Goal: Task Accomplishment & Management: Use online tool/utility

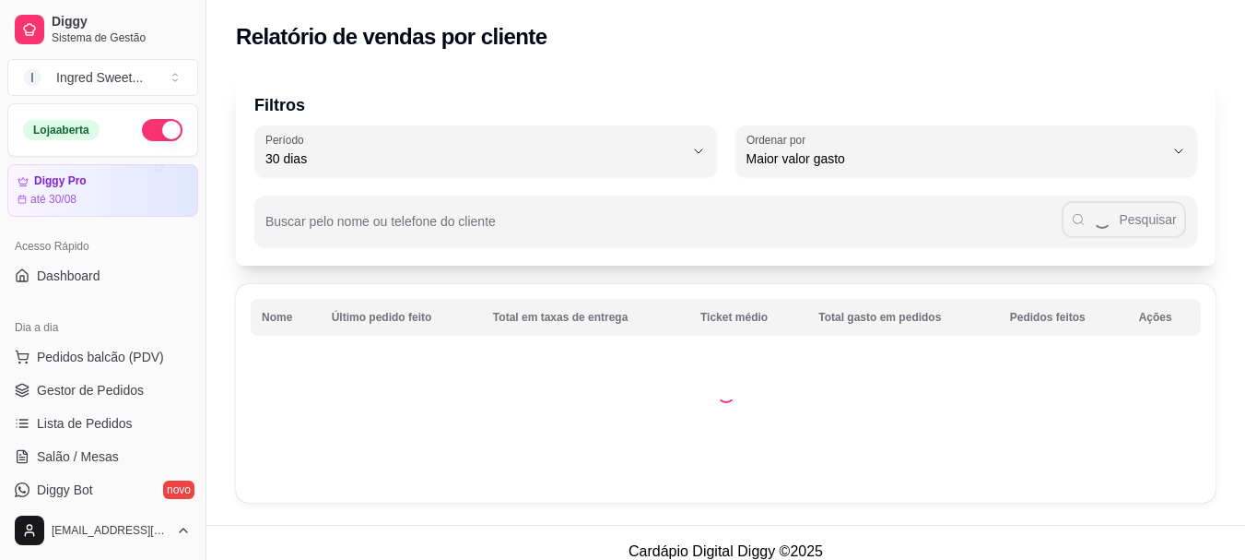
select select "30"
select select "HIGHEST_TOTAL_SPENT_WITH_ORDERS"
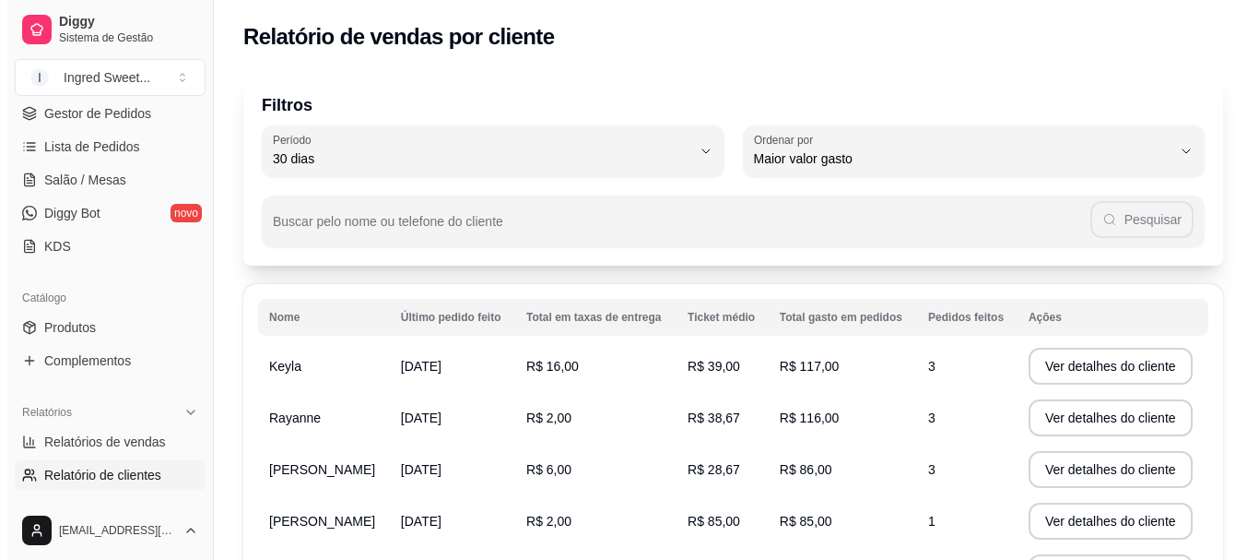
scroll to position [92, 0]
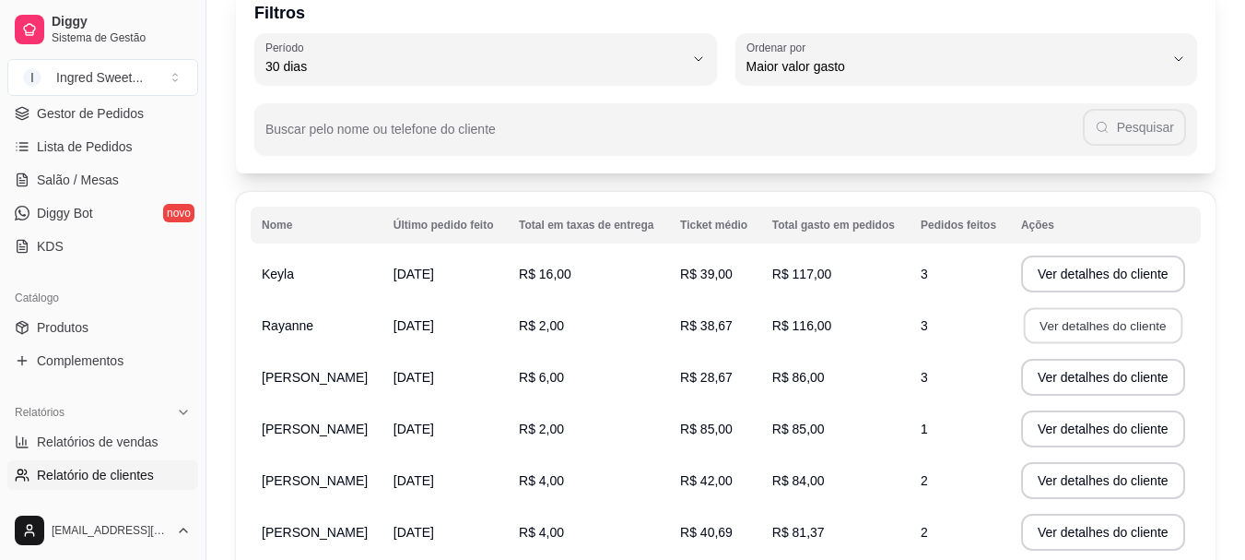
click at [1045, 319] on button "Ver detalhes do cliente" at bounding box center [1103, 326] width 159 height 36
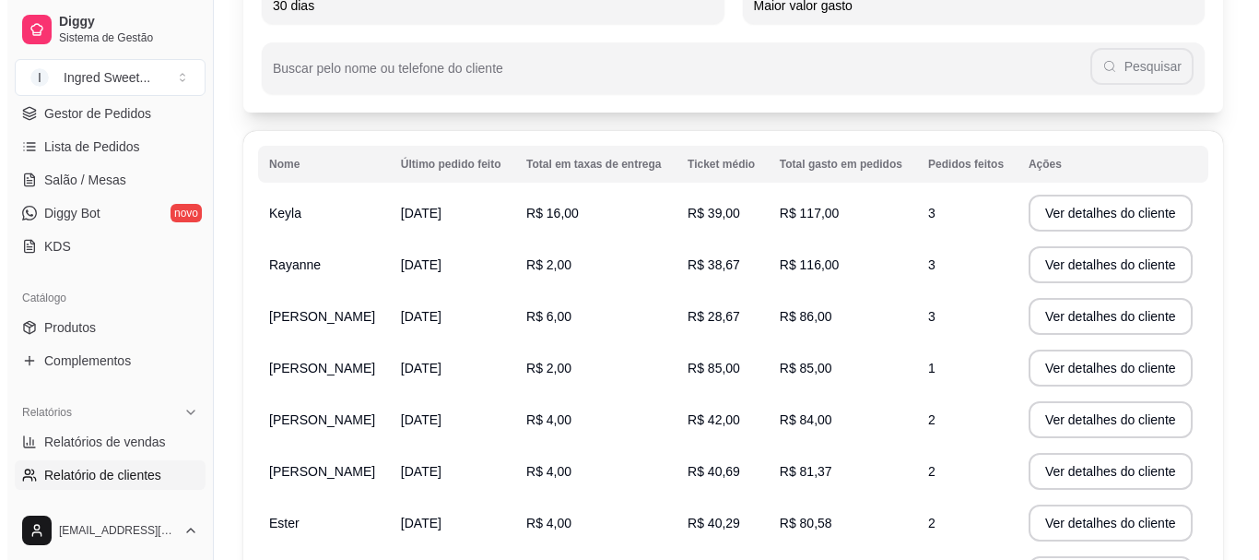
scroll to position [184, 0]
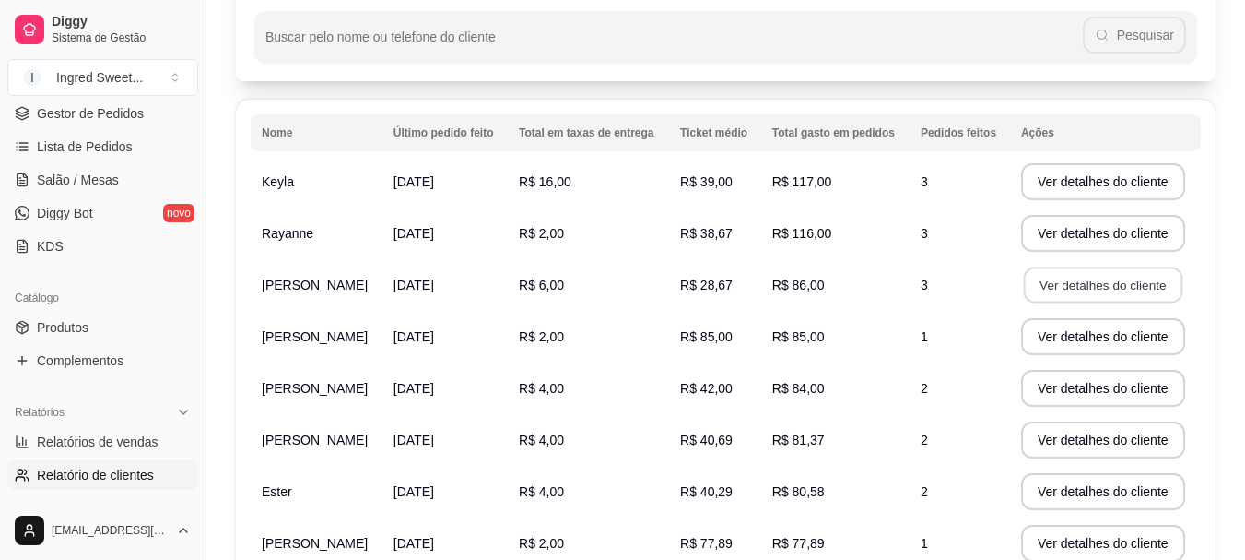
click at [1065, 289] on button "Ver detalhes do cliente" at bounding box center [1103, 285] width 159 height 36
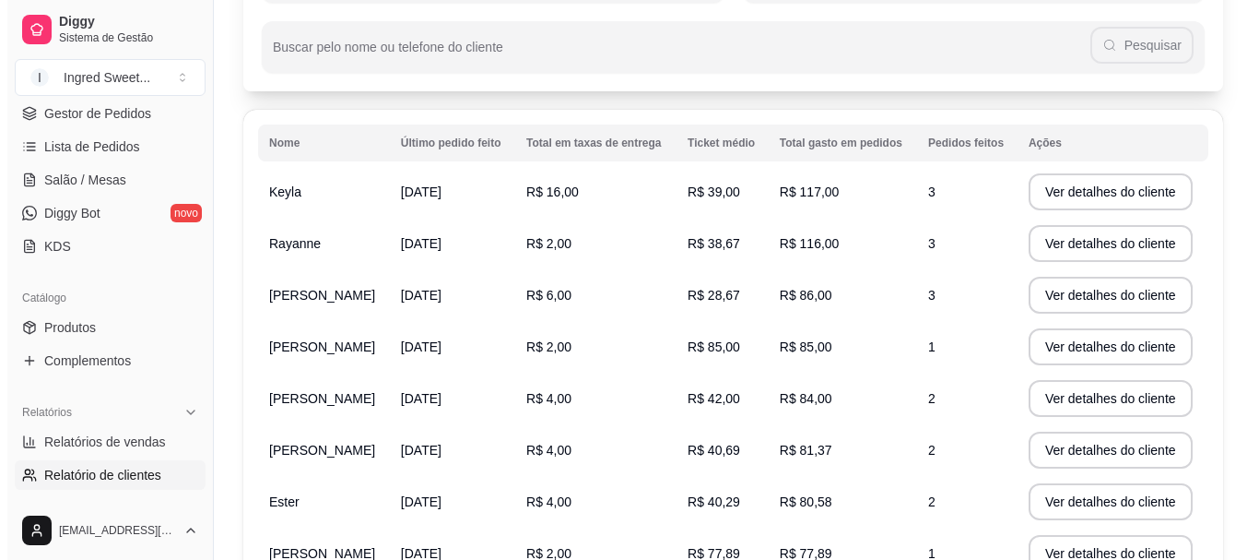
scroll to position [0, 0]
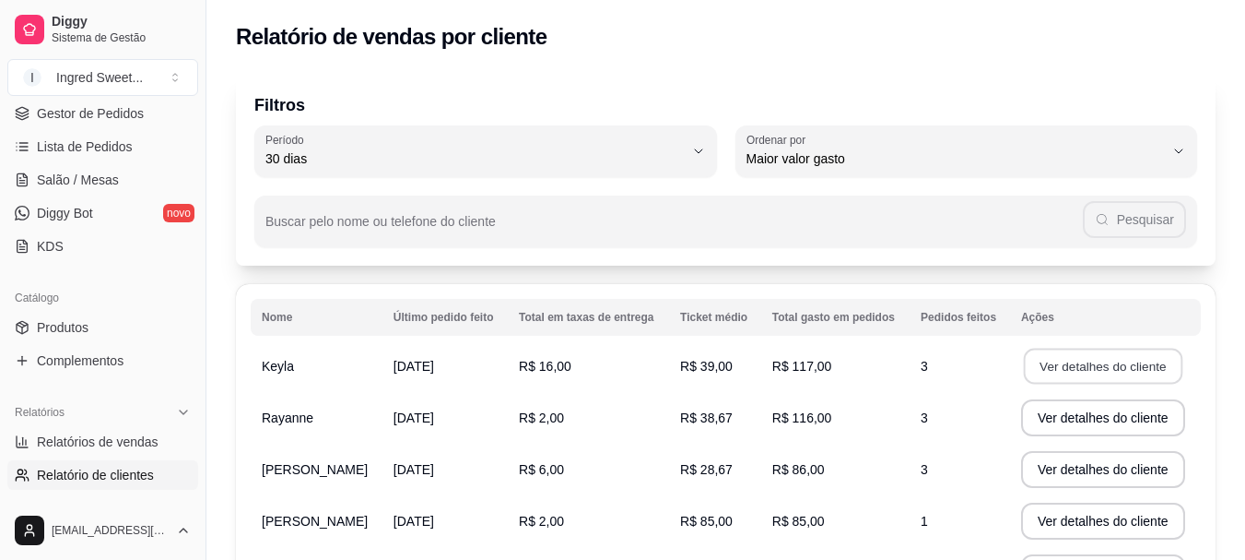
click at [1053, 371] on button "Ver detalhes do cliente" at bounding box center [1103, 366] width 159 height 36
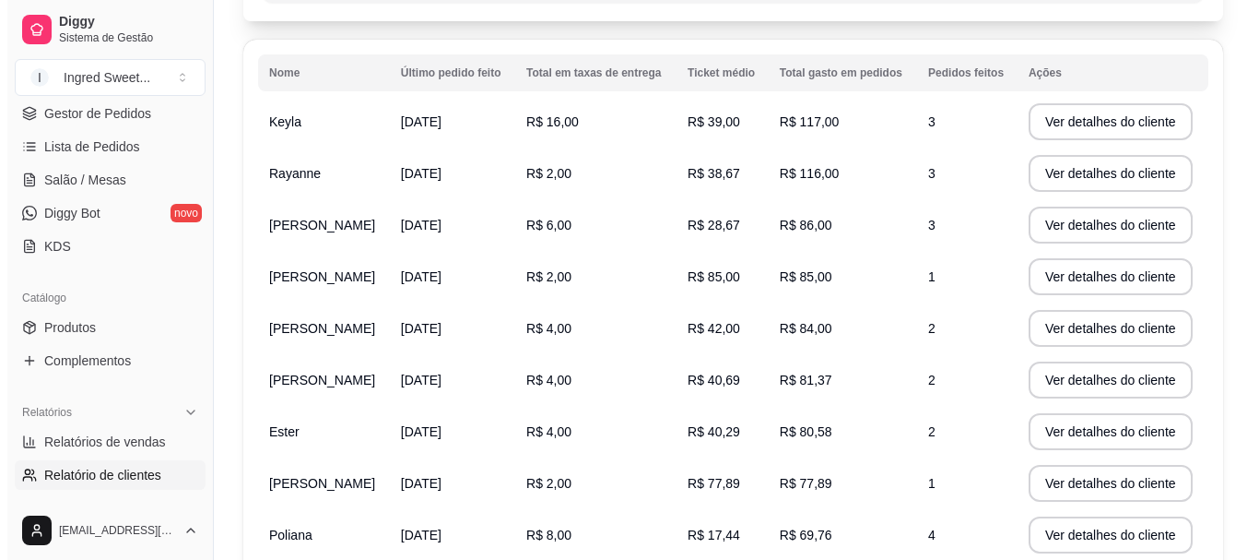
scroll to position [277, 0]
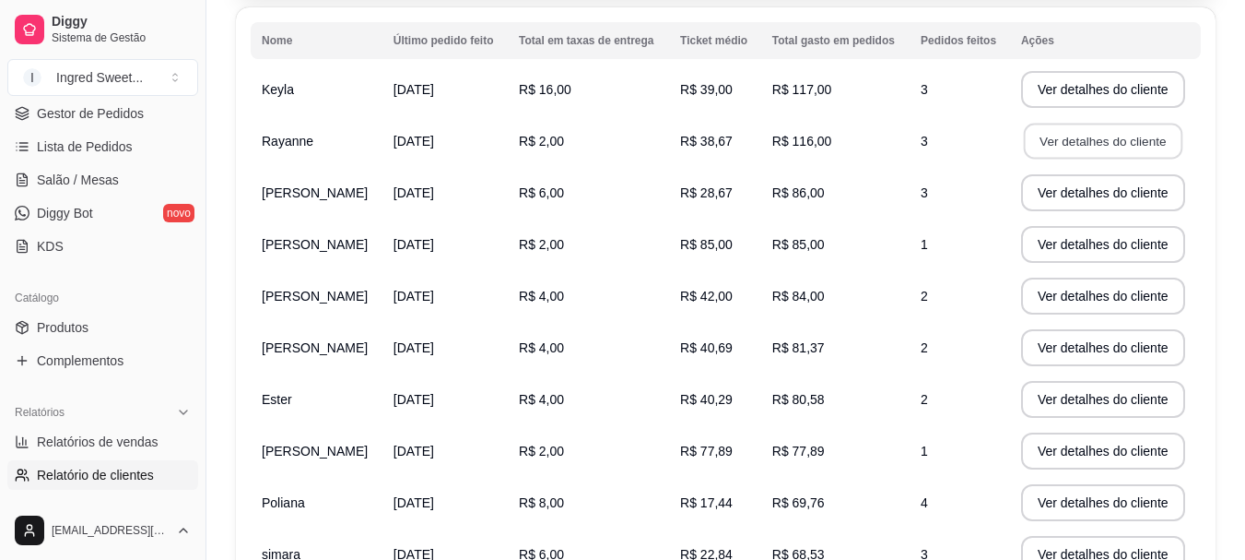
click at [1090, 140] on button "Ver detalhes do cliente" at bounding box center [1103, 142] width 159 height 36
click at [1104, 146] on button "Ver detalhes do cliente" at bounding box center [1103, 142] width 159 height 36
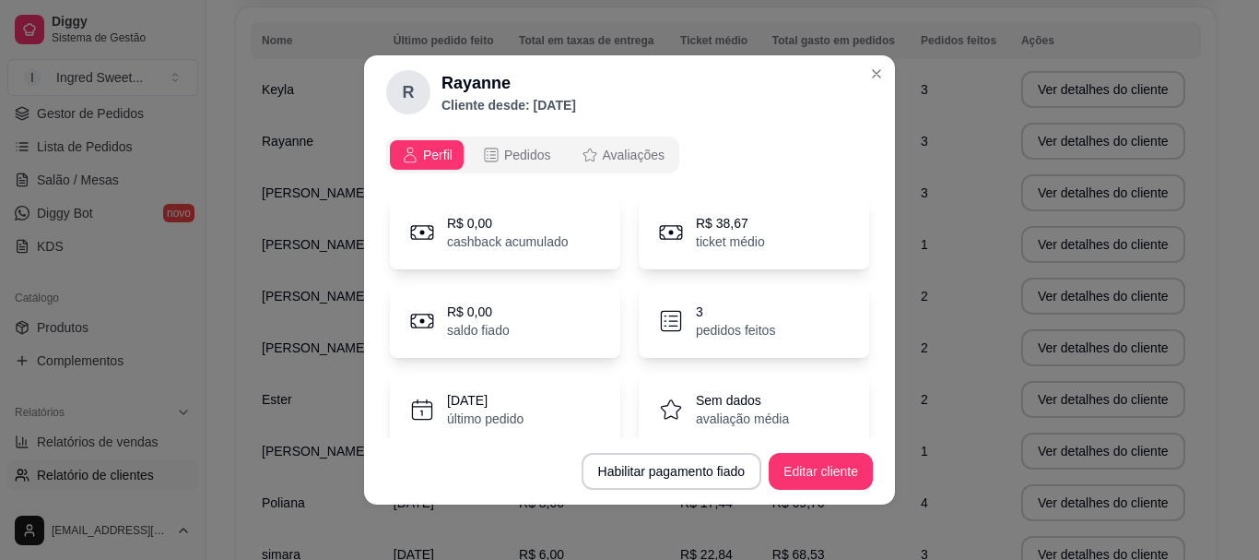
scroll to position [152, 0]
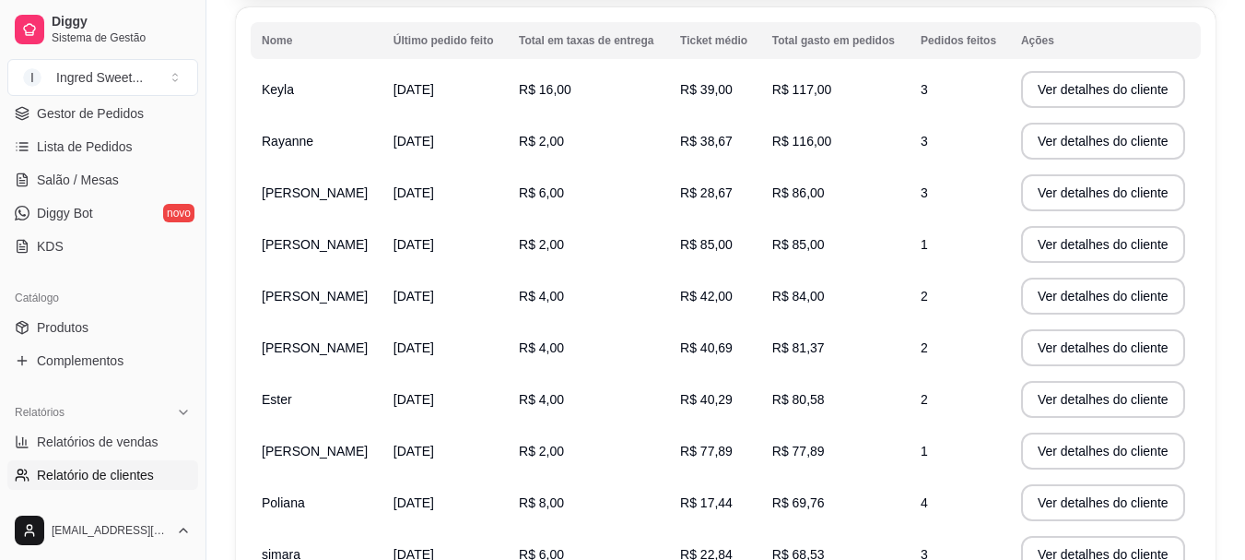
click at [761, 203] on td "R$ 86,00" at bounding box center [835, 193] width 148 height 52
click at [1134, 187] on button "Ver detalhes do cliente" at bounding box center [1103, 192] width 164 height 37
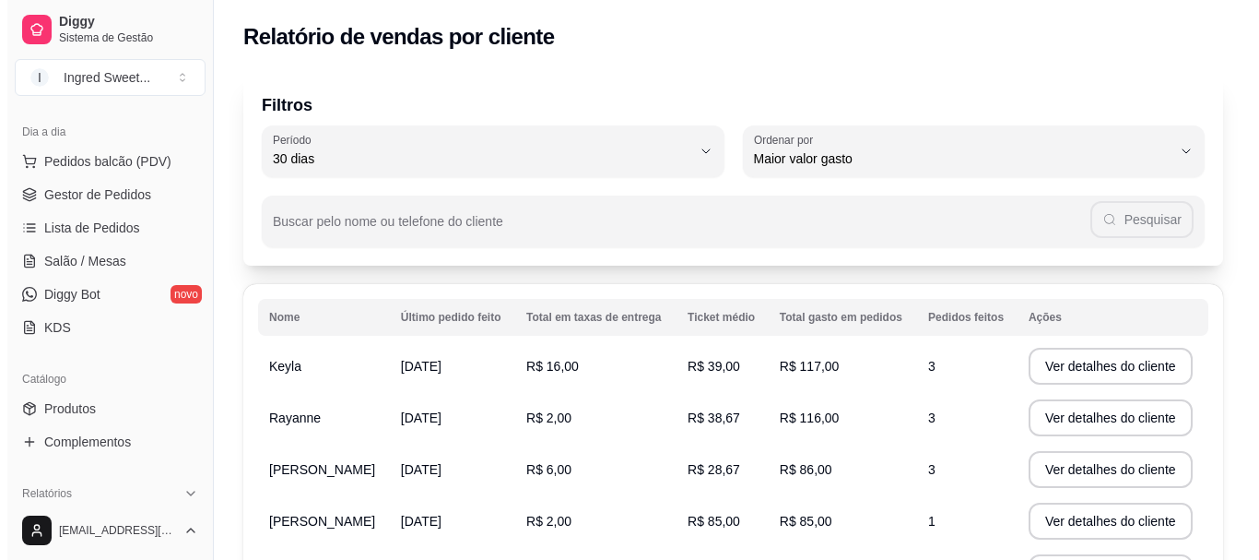
scroll to position [0, 0]
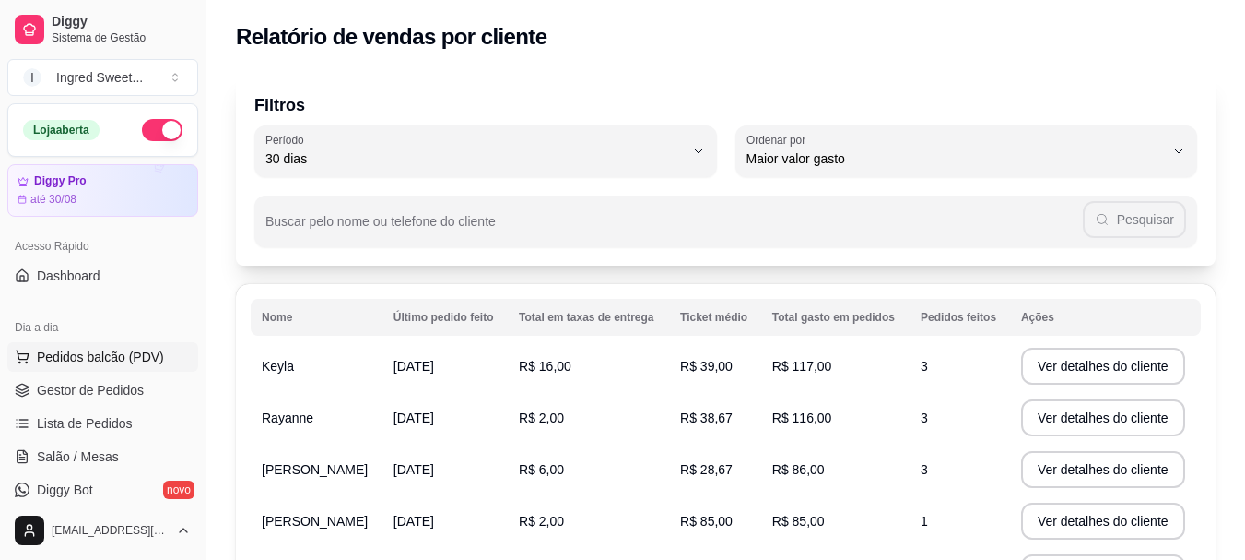
click at [103, 348] on span "Pedidos balcão (PDV)" at bounding box center [100, 357] width 127 height 18
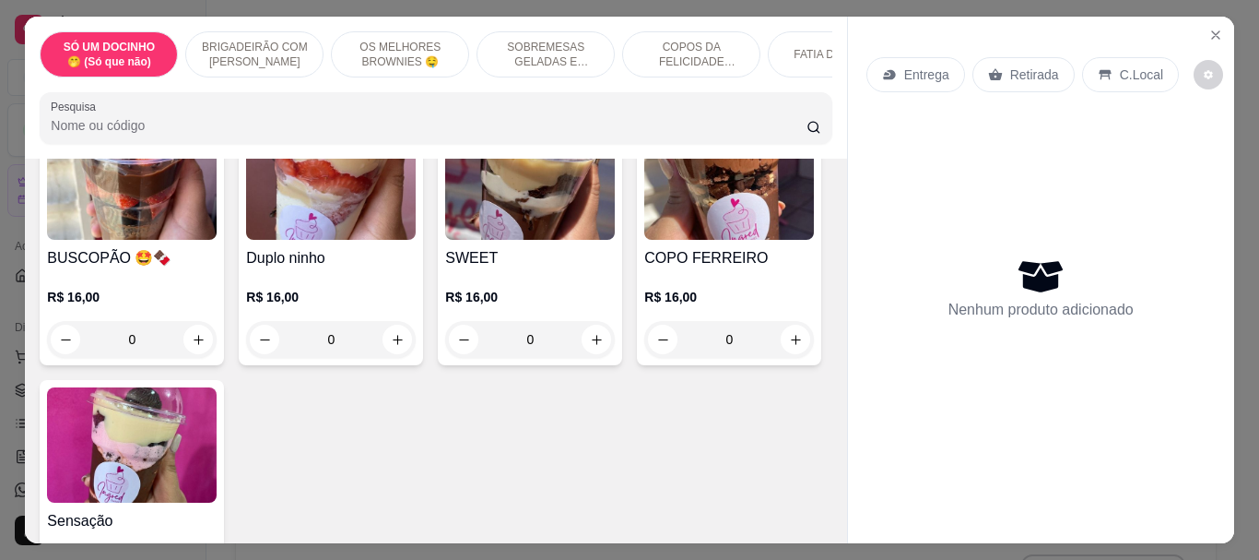
scroll to position [1567, 0]
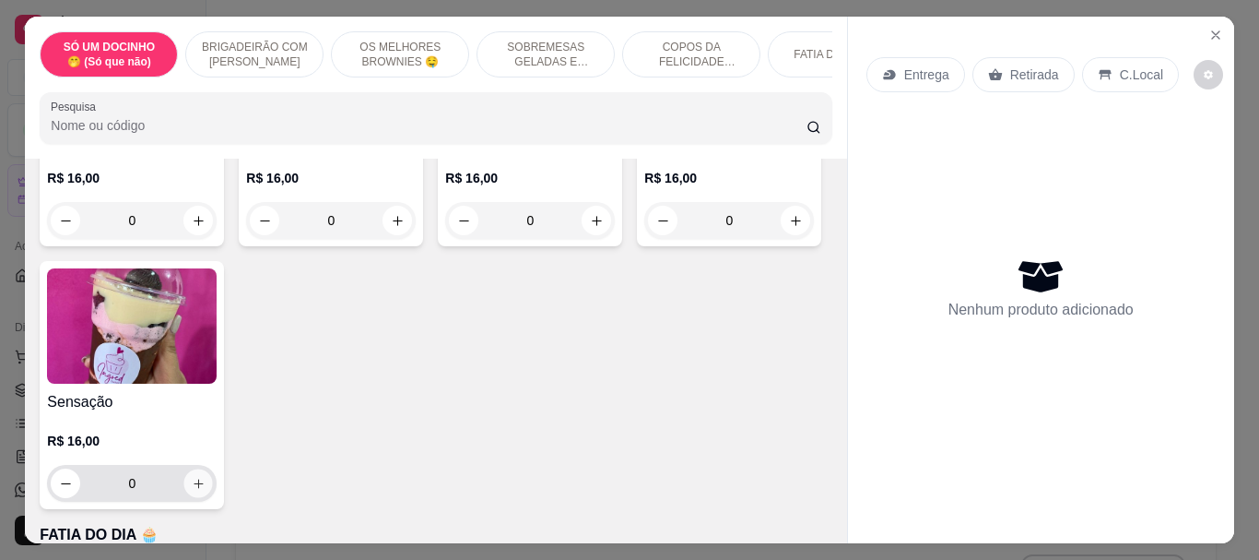
click at [206, 486] on icon "increase-product-quantity" at bounding box center [199, 484] width 14 height 14
type input "2"
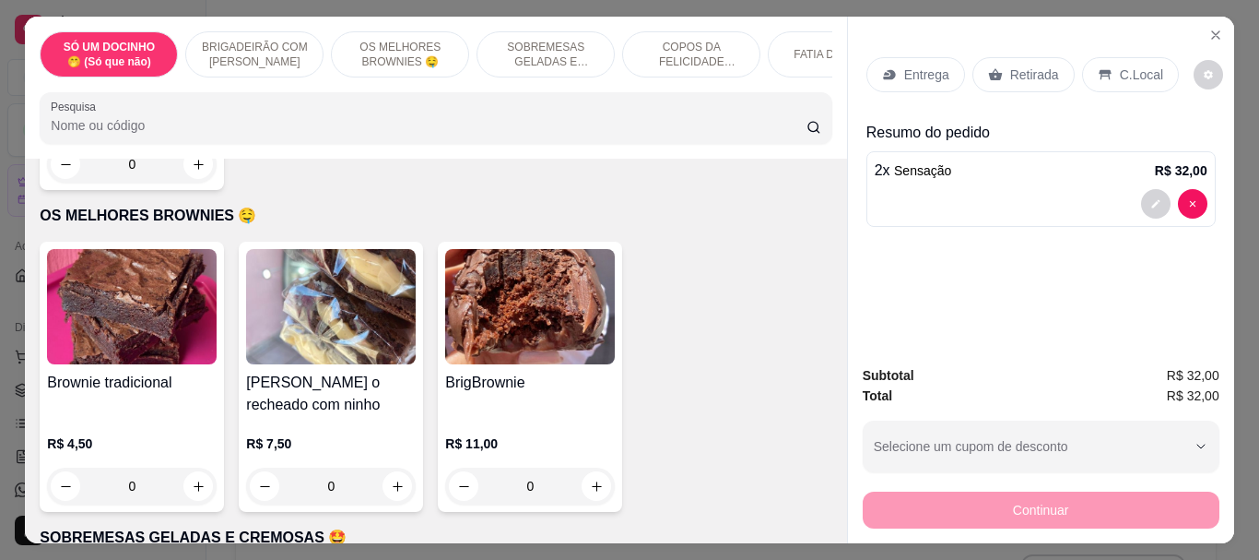
scroll to position [830, 0]
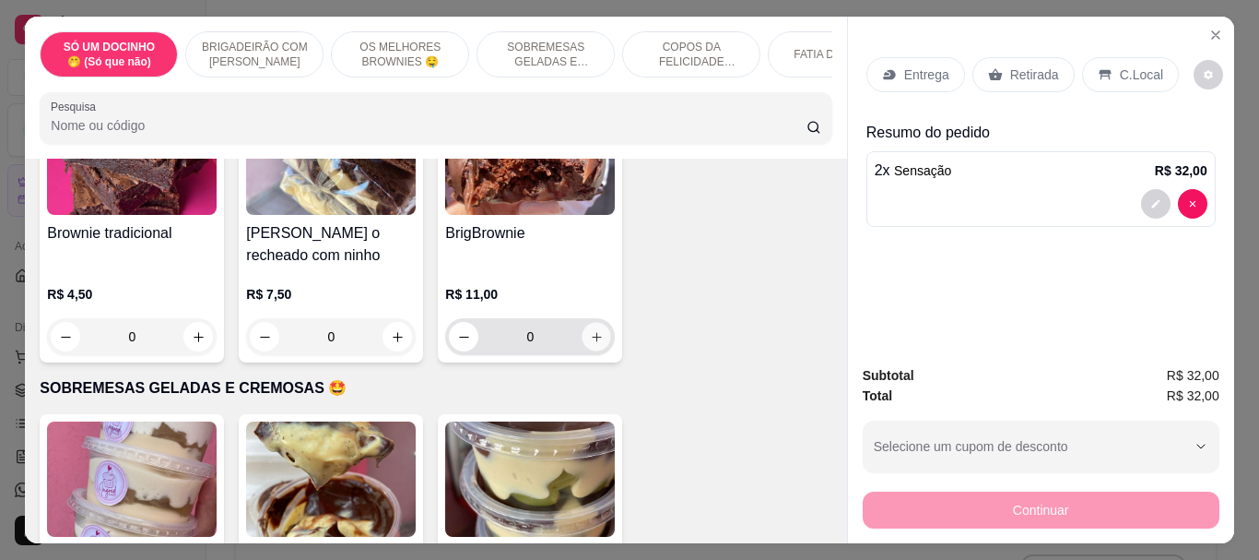
click at [588, 351] on button "increase-product-quantity" at bounding box center [597, 337] width 29 height 29
type input "1"
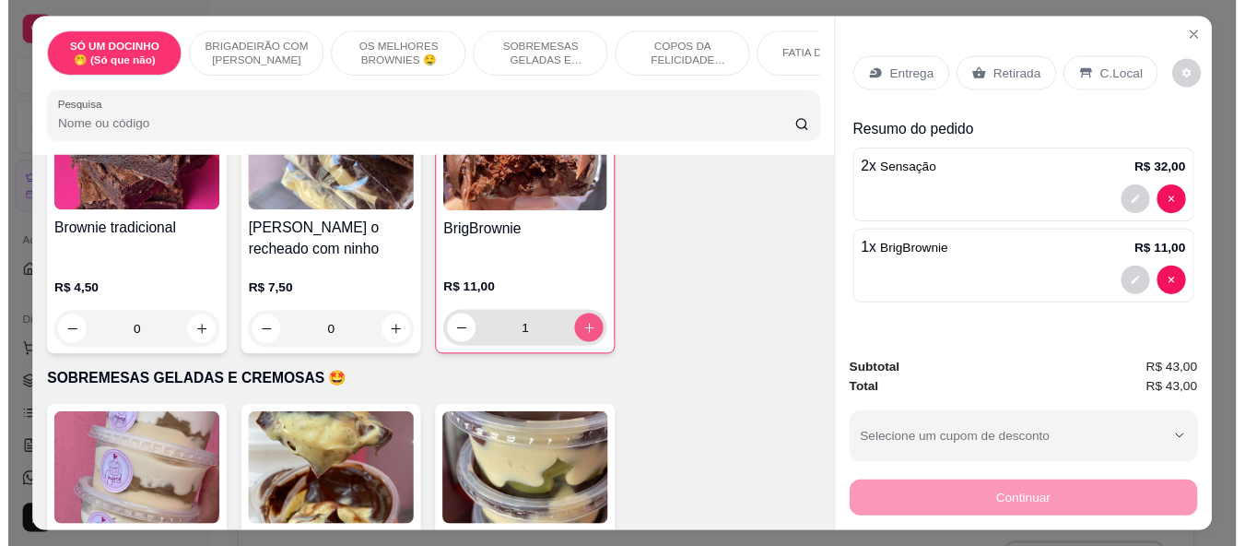
scroll to position [738, 0]
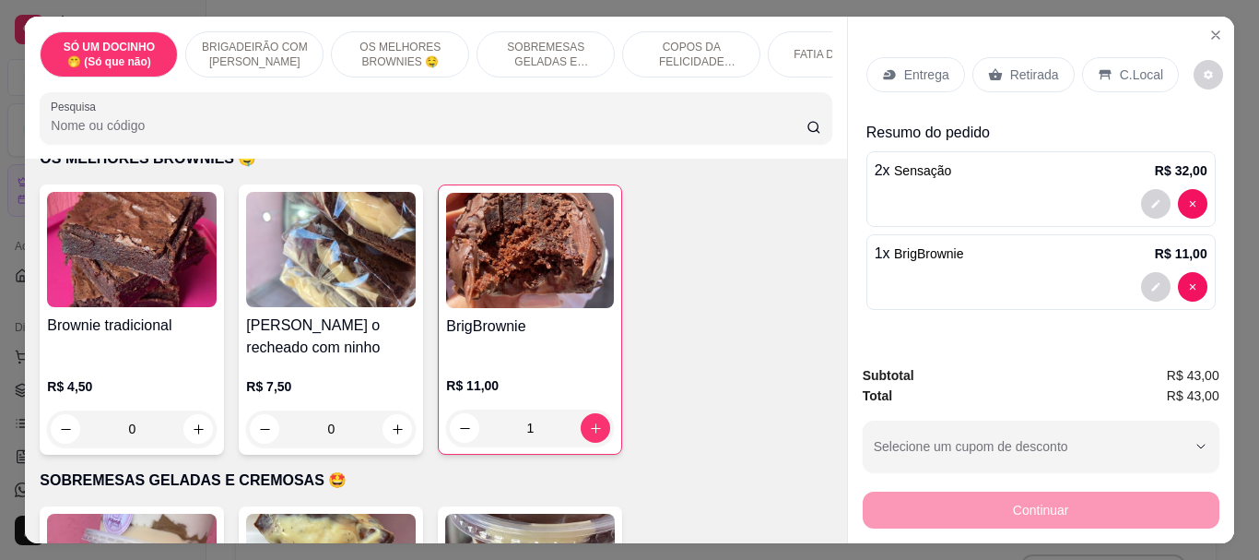
click at [1120, 74] on p "C.Local" at bounding box center [1141, 74] width 43 height 18
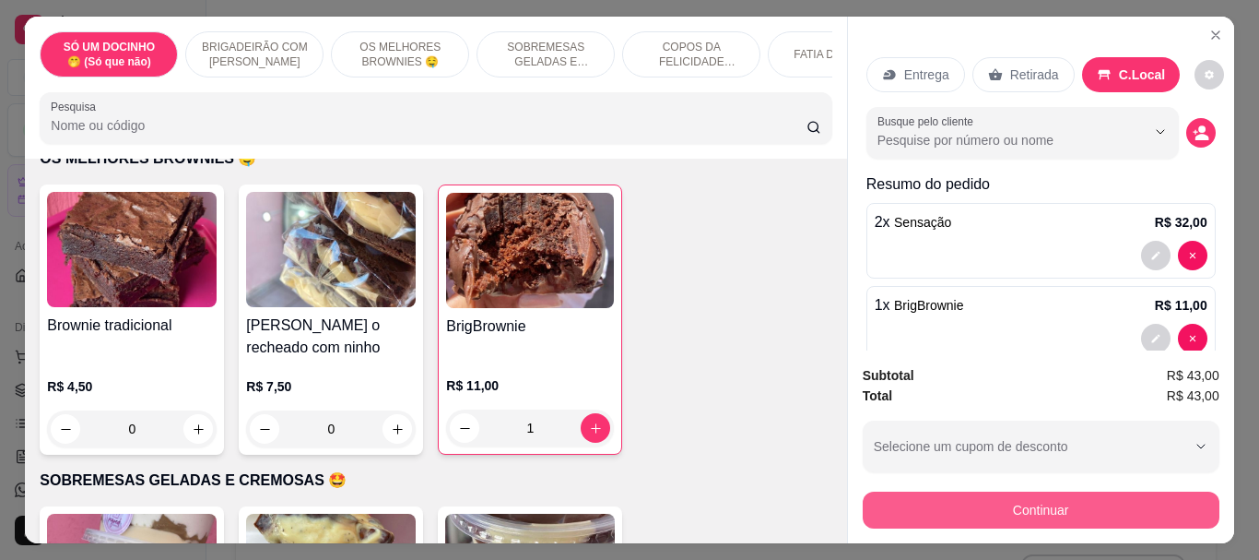
click at [1025, 491] on button "Continuar" at bounding box center [1041, 509] width 357 height 37
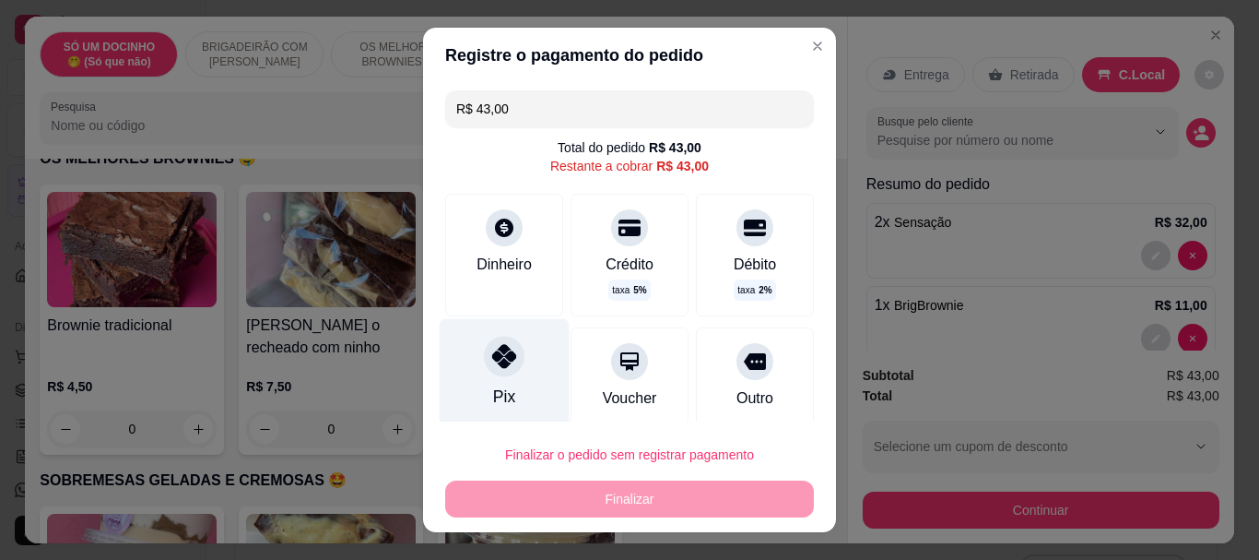
click at [470, 370] on div "Pix" at bounding box center [505, 373] width 130 height 108
type input "R$ 0,00"
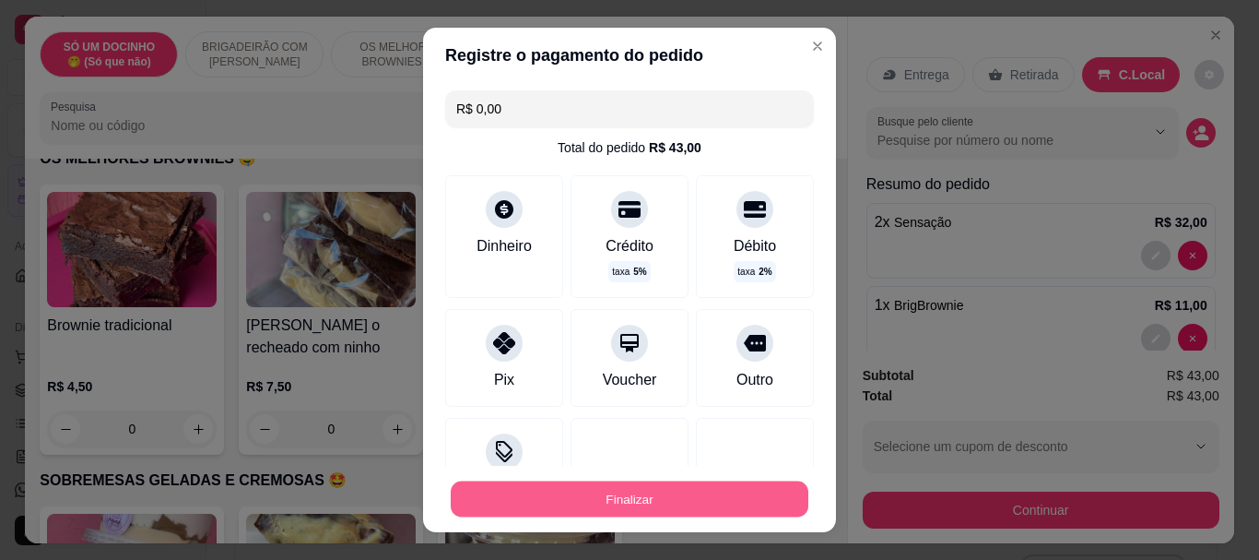
click at [565, 503] on button "Finalizar" at bounding box center [630, 498] width 358 height 36
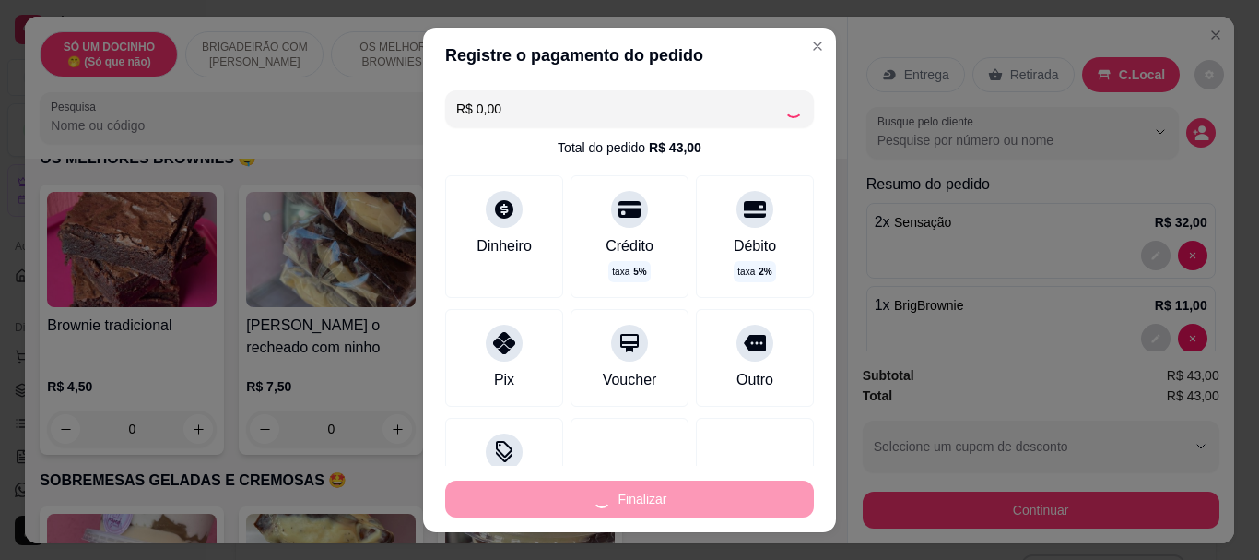
type input "0"
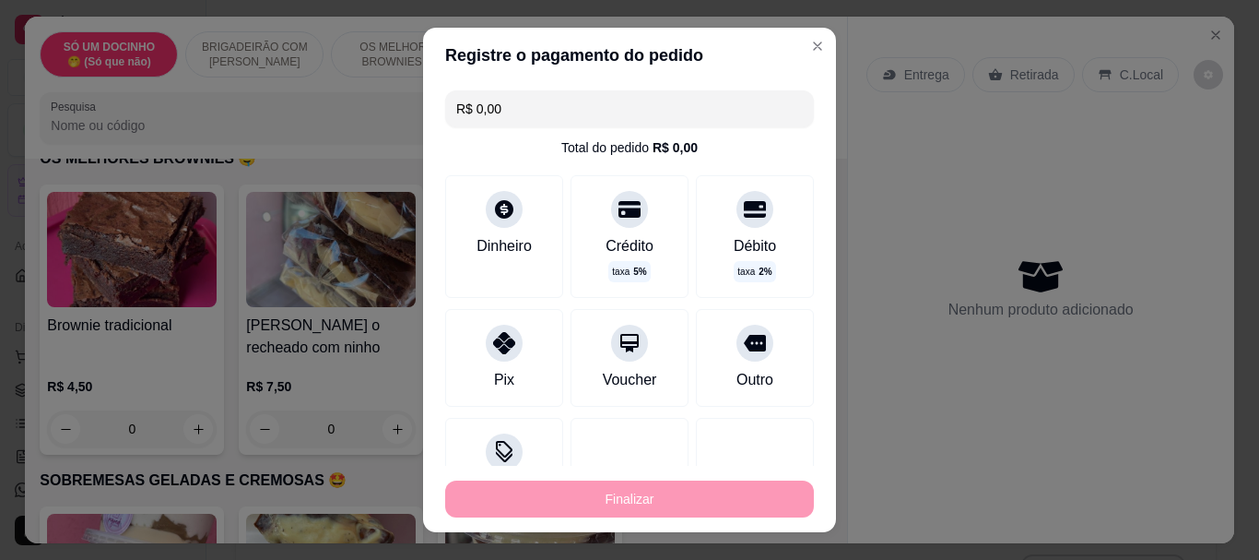
type input "-R$ 43,00"
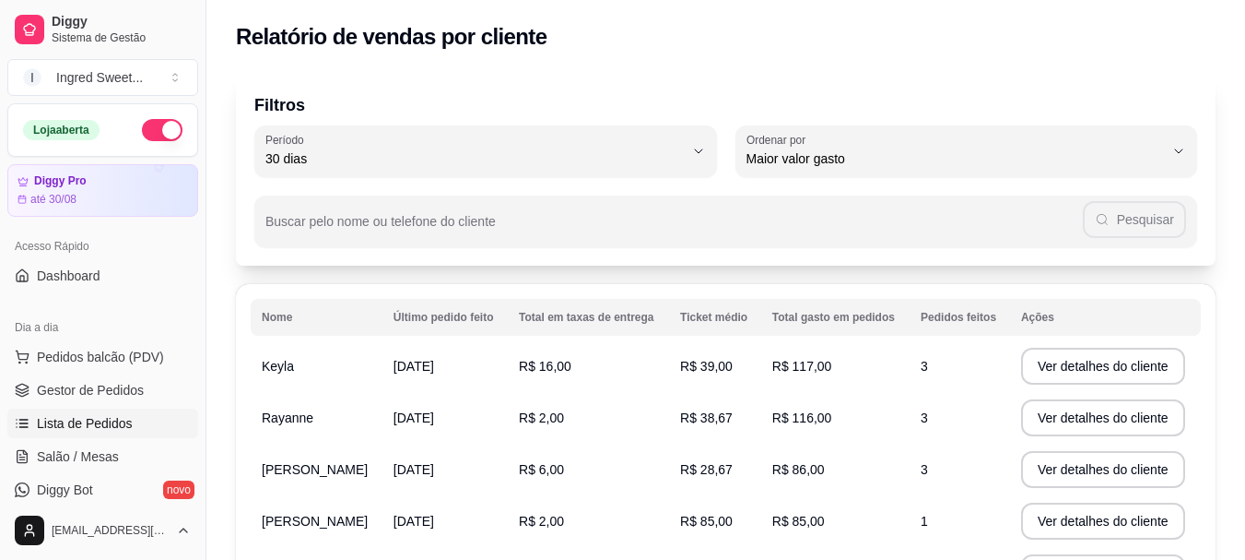
click at [75, 419] on span "Lista de Pedidos" at bounding box center [85, 423] width 96 height 18
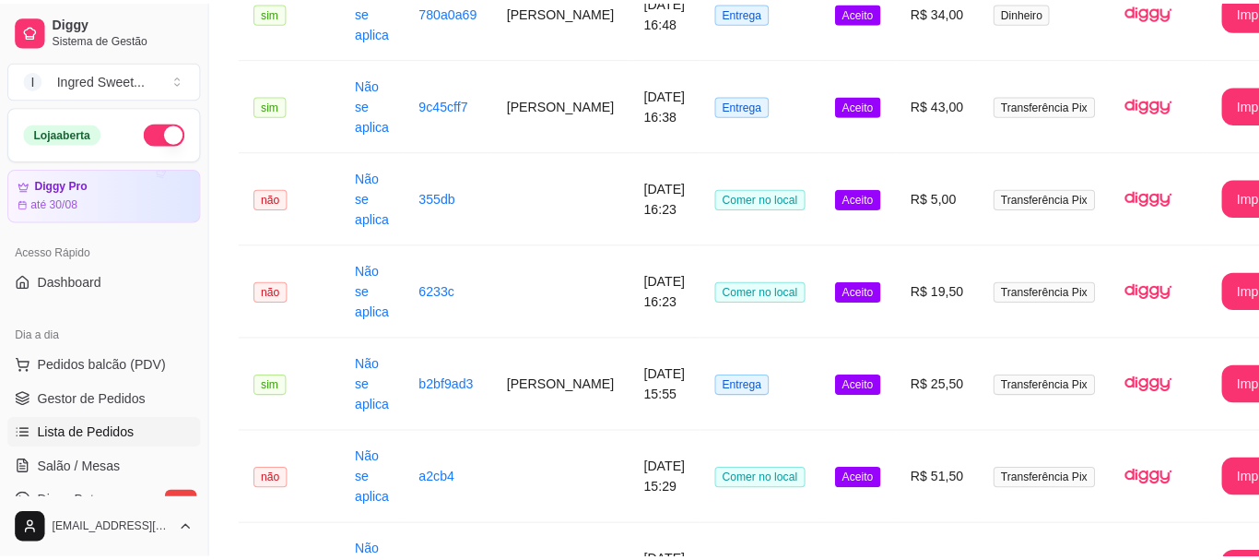
scroll to position [277, 0]
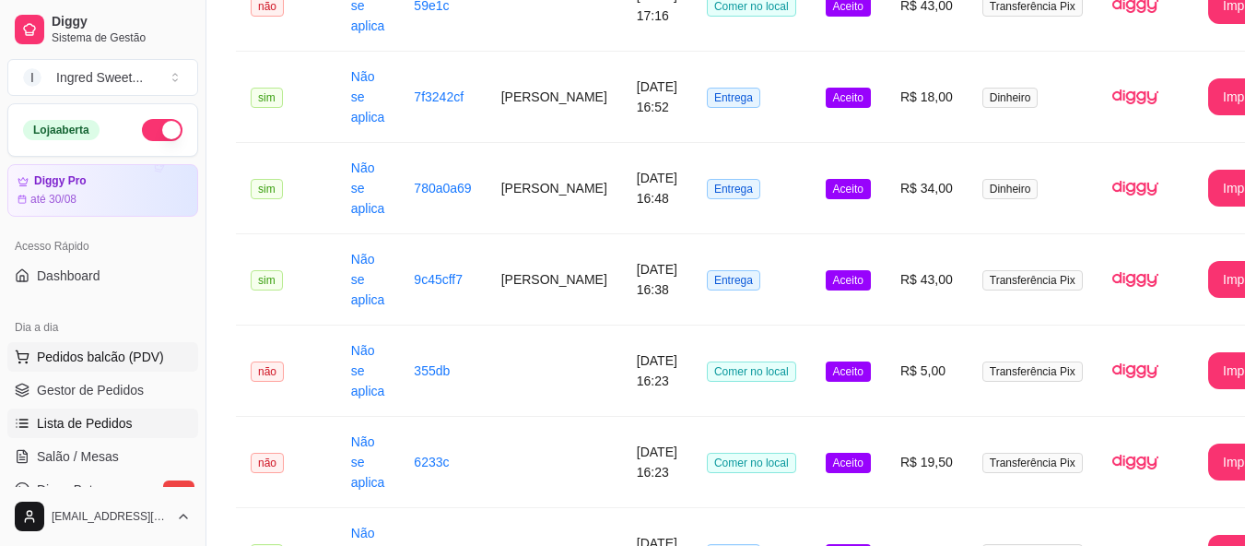
click at [105, 355] on span "Pedidos balcão (PDV)" at bounding box center [100, 357] width 127 height 18
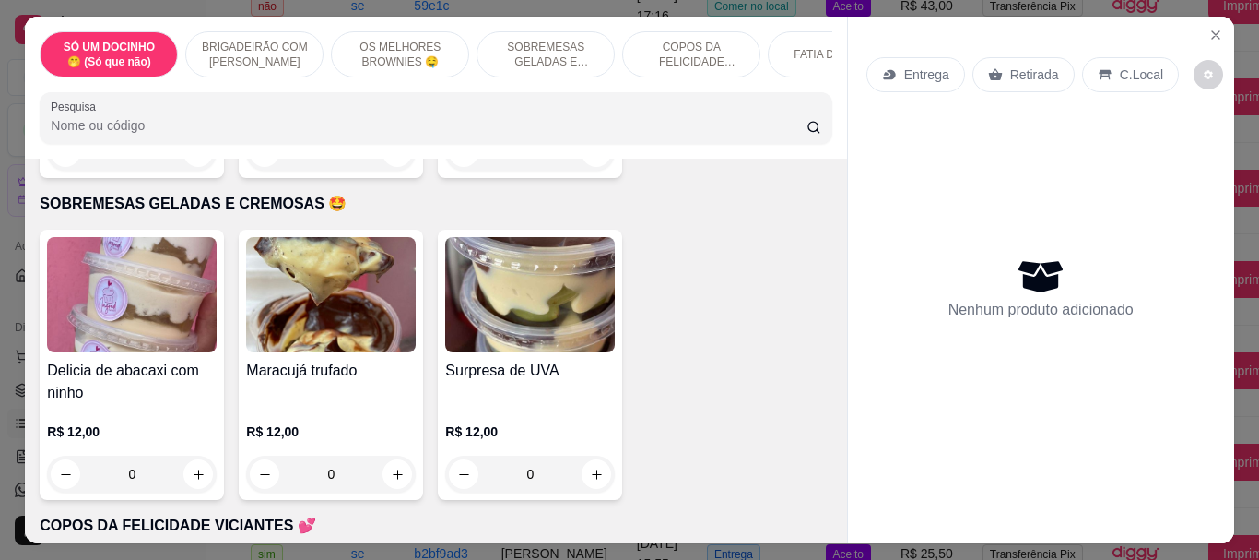
scroll to position [1106, 0]
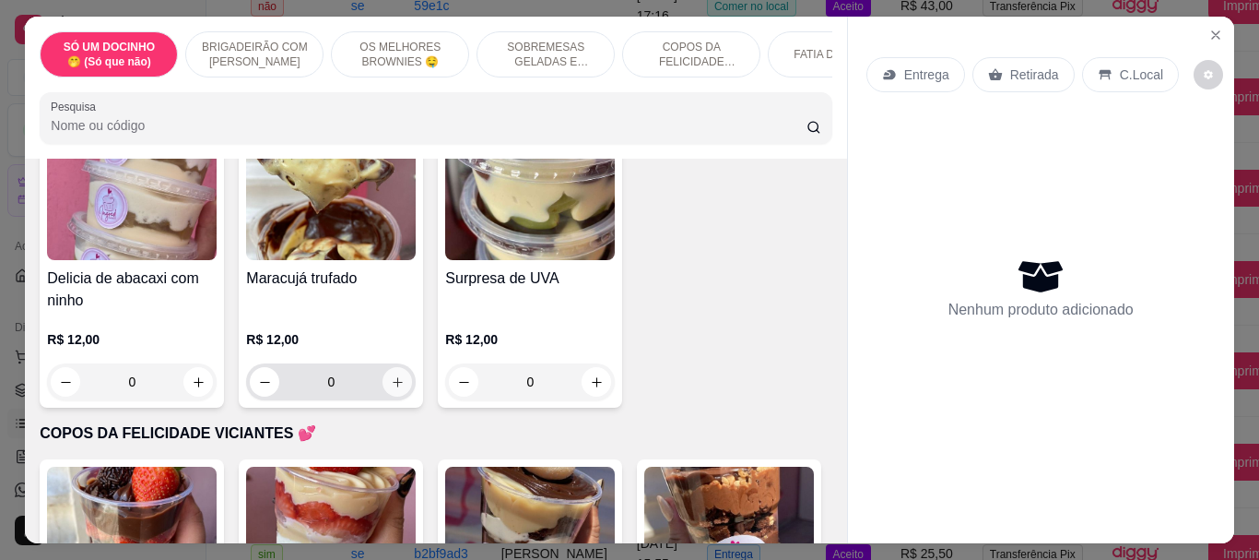
click at [373, 379] on input "0" at bounding box center [330, 381] width 103 height 37
click at [394, 389] on icon "increase-product-quantity" at bounding box center [398, 382] width 14 height 14
type input "2"
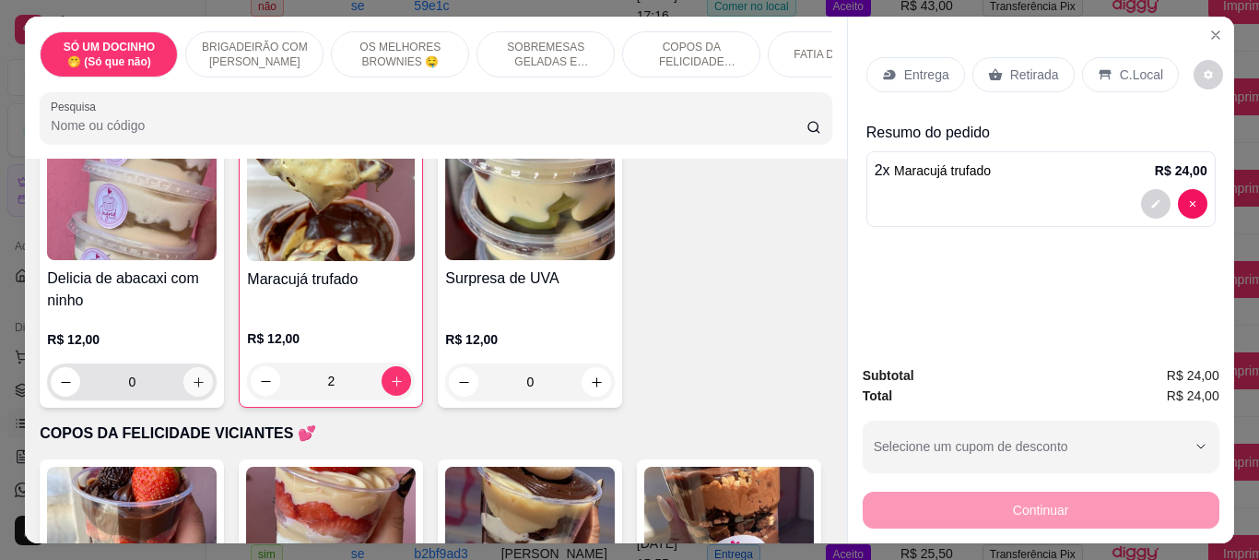
click at [199, 381] on button "increase-product-quantity" at bounding box center [198, 382] width 30 height 30
type input "1"
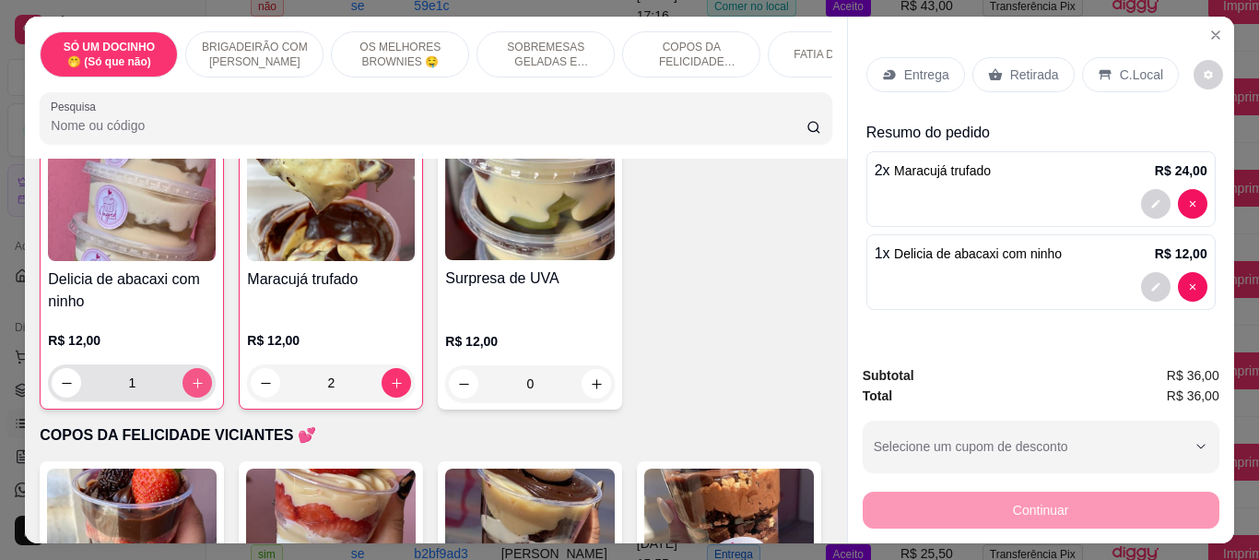
scroll to position [1107, 0]
click at [1127, 82] on div "C.Local" at bounding box center [1130, 74] width 97 height 35
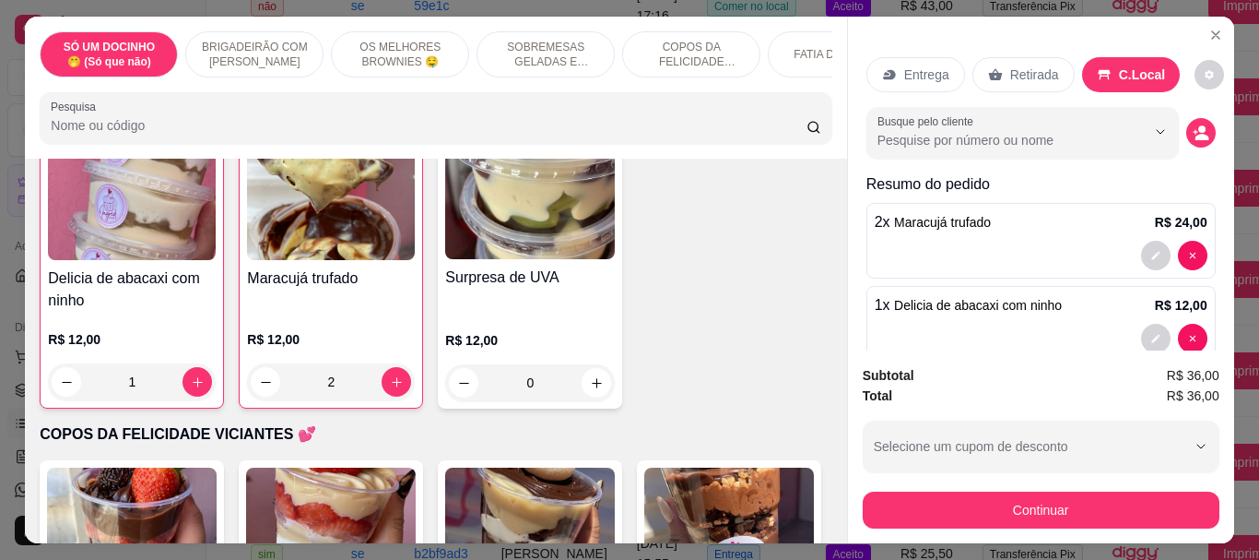
click at [1052, 519] on button "Continuar" at bounding box center [1041, 509] width 357 height 37
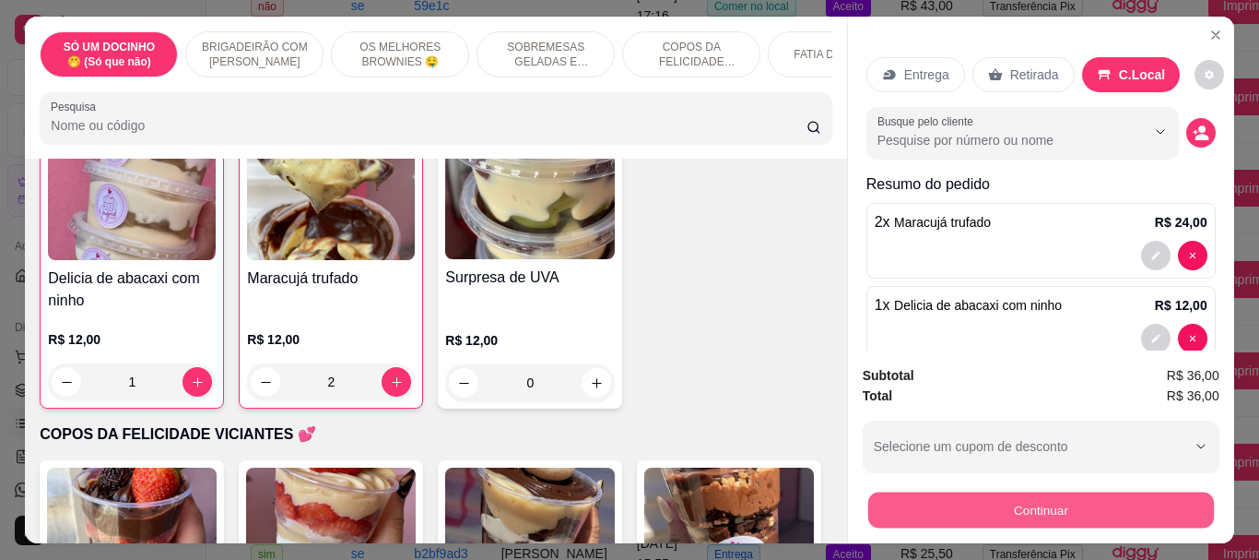
click at [1044, 511] on button "Continuar" at bounding box center [1040, 509] width 346 height 36
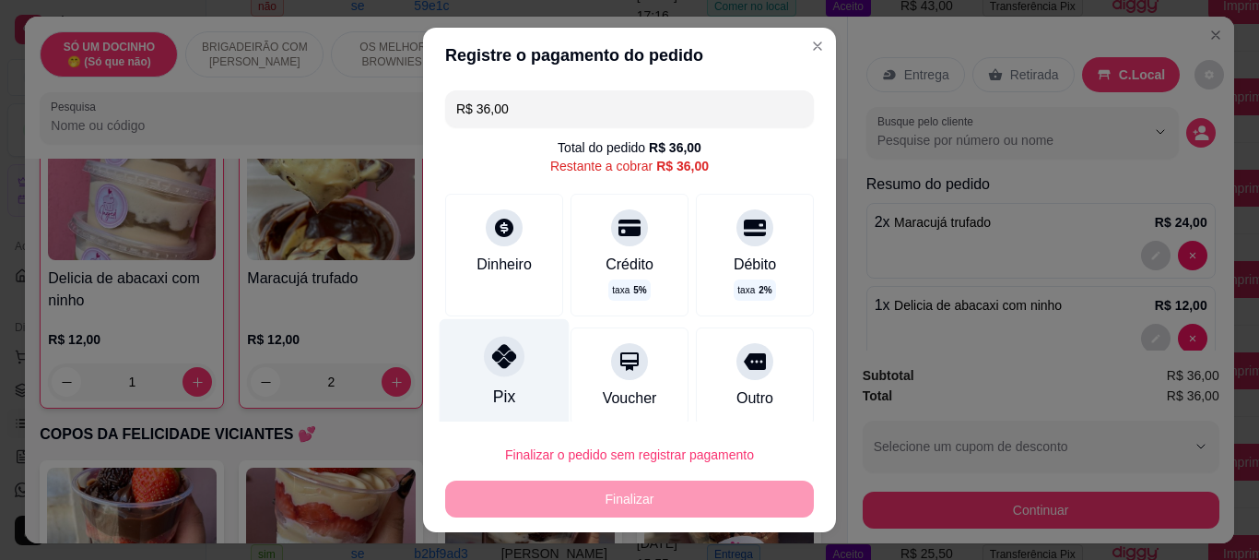
click at [497, 357] on icon at bounding box center [504, 357] width 24 height 24
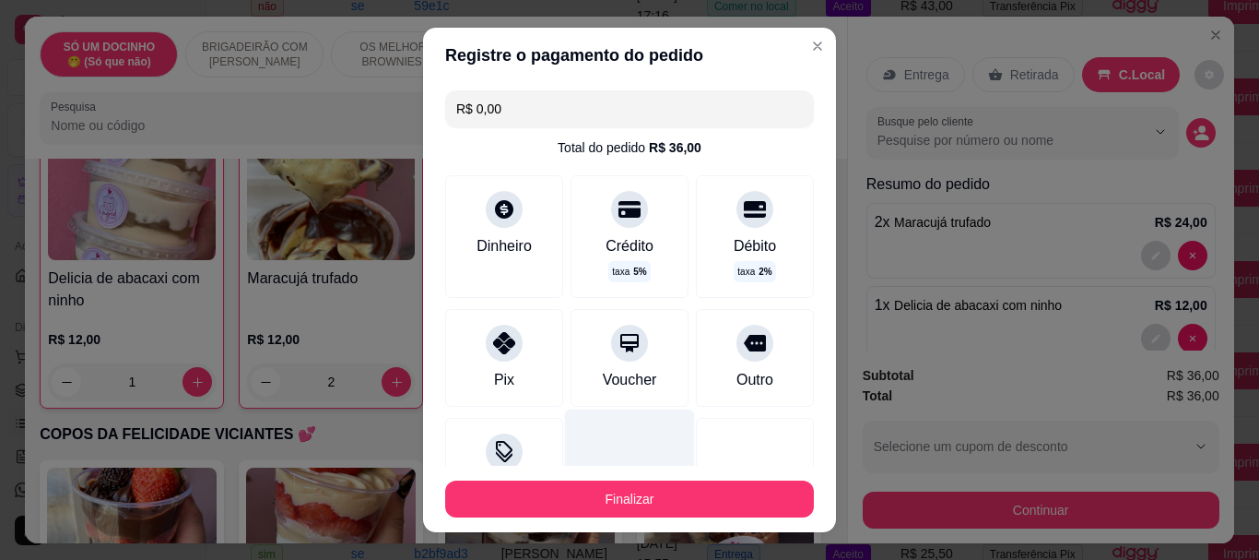
type input "R$ 0,00"
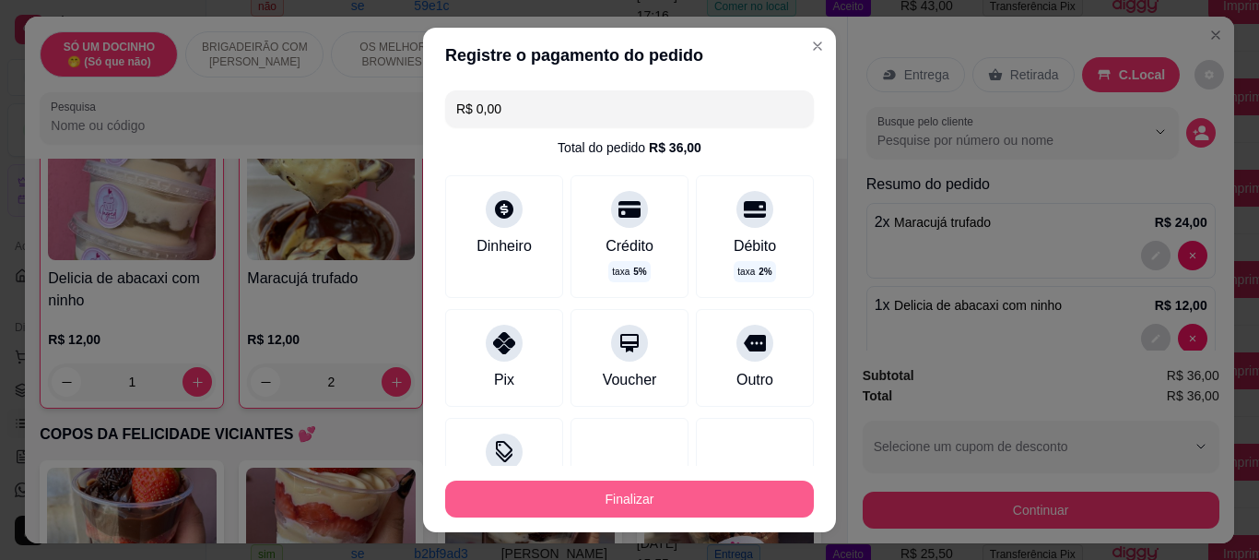
click at [636, 496] on button "Finalizar" at bounding box center [629, 498] width 369 height 37
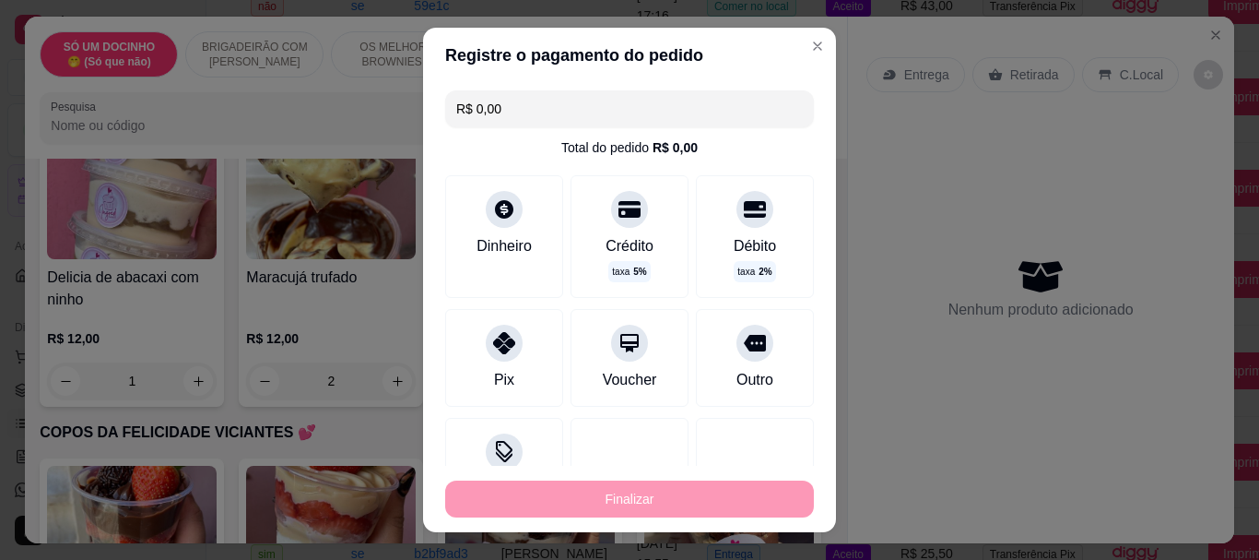
type input "0"
type input "-R$ 36,00"
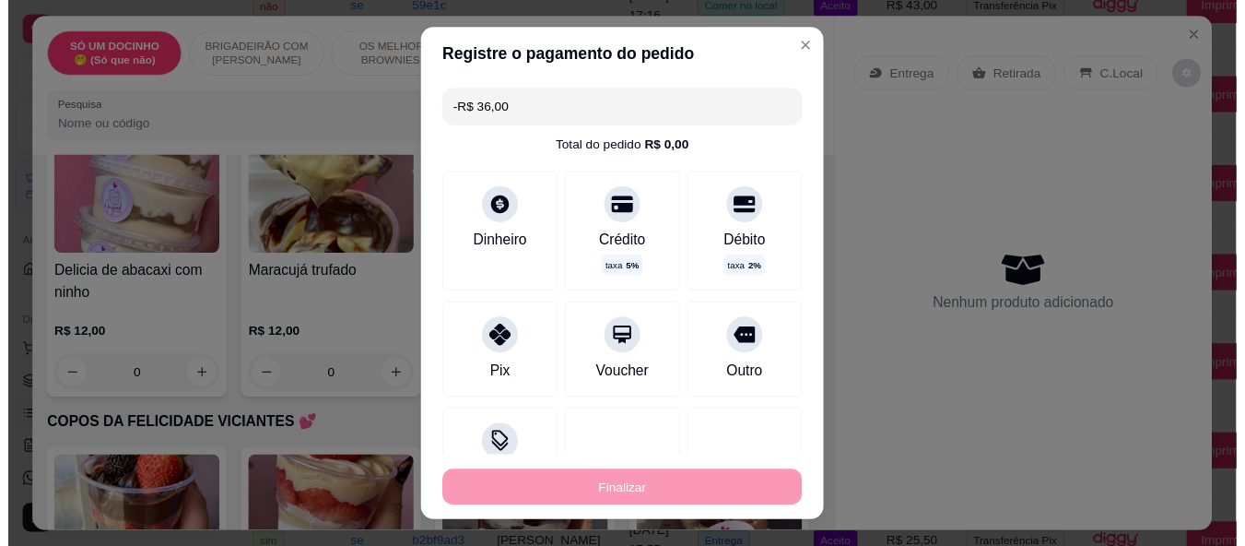
scroll to position [1106, 0]
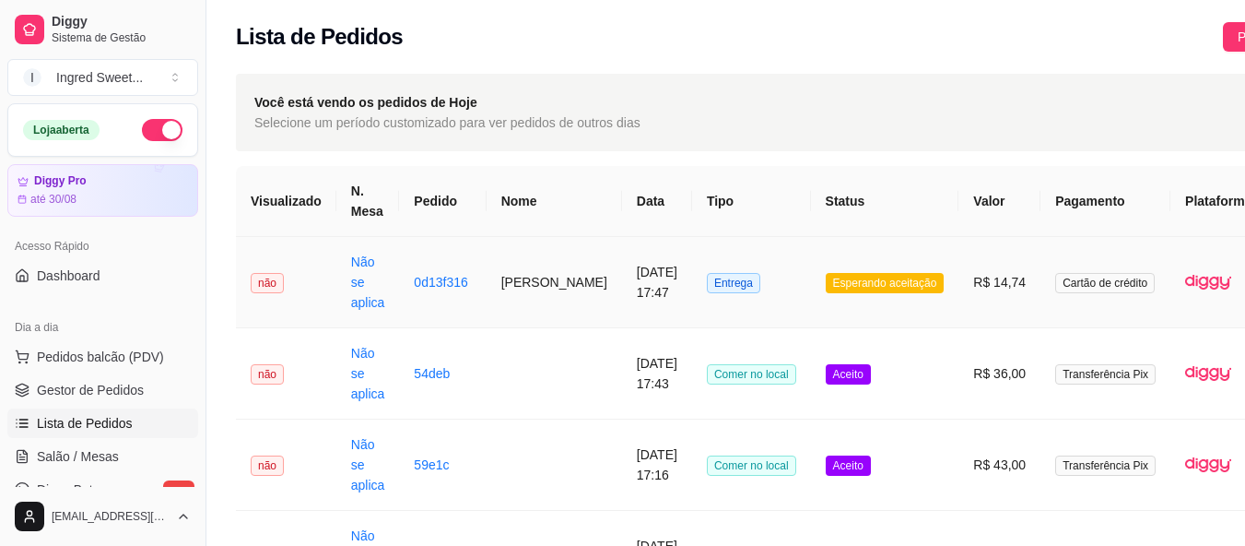
click at [656, 301] on td "[DATE] 17:47" at bounding box center [657, 282] width 70 height 91
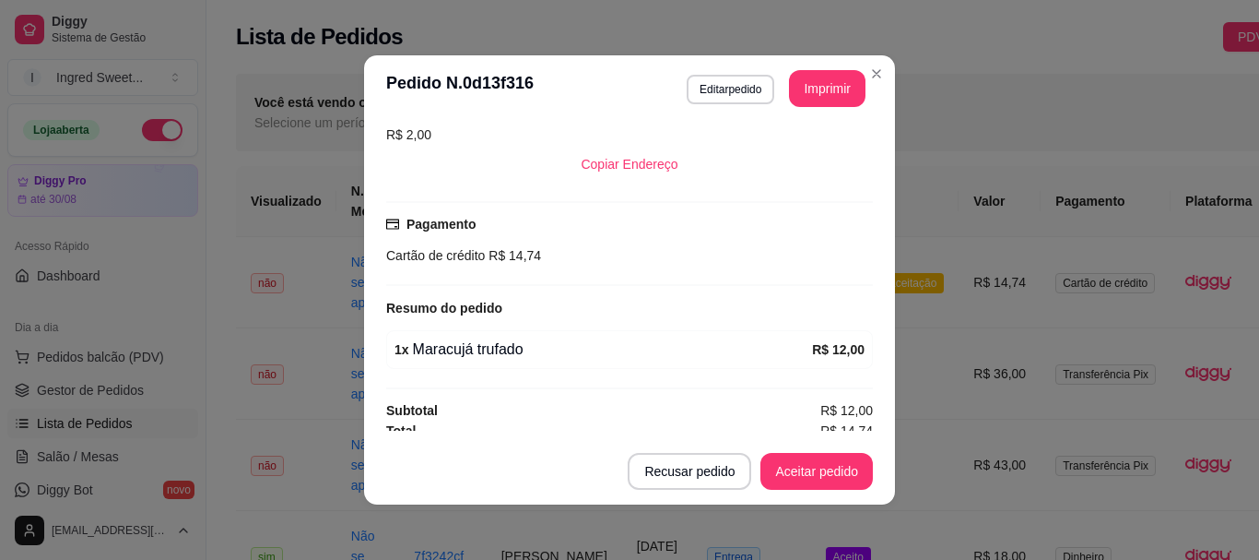
scroll to position [415, 0]
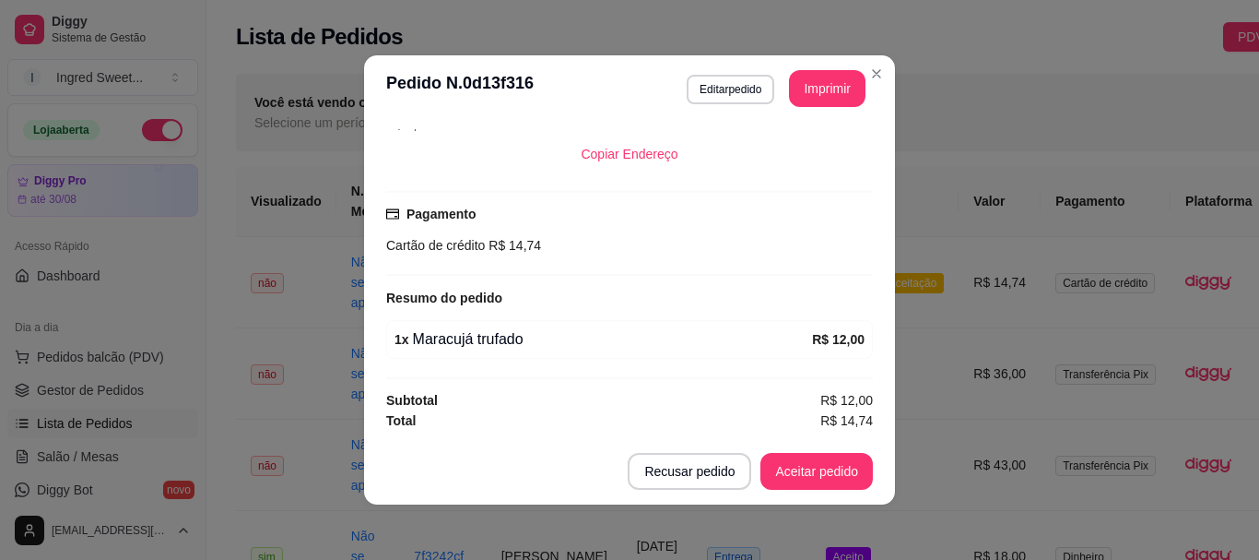
click at [819, 466] on button "Aceitar pedido" at bounding box center [817, 471] width 112 height 37
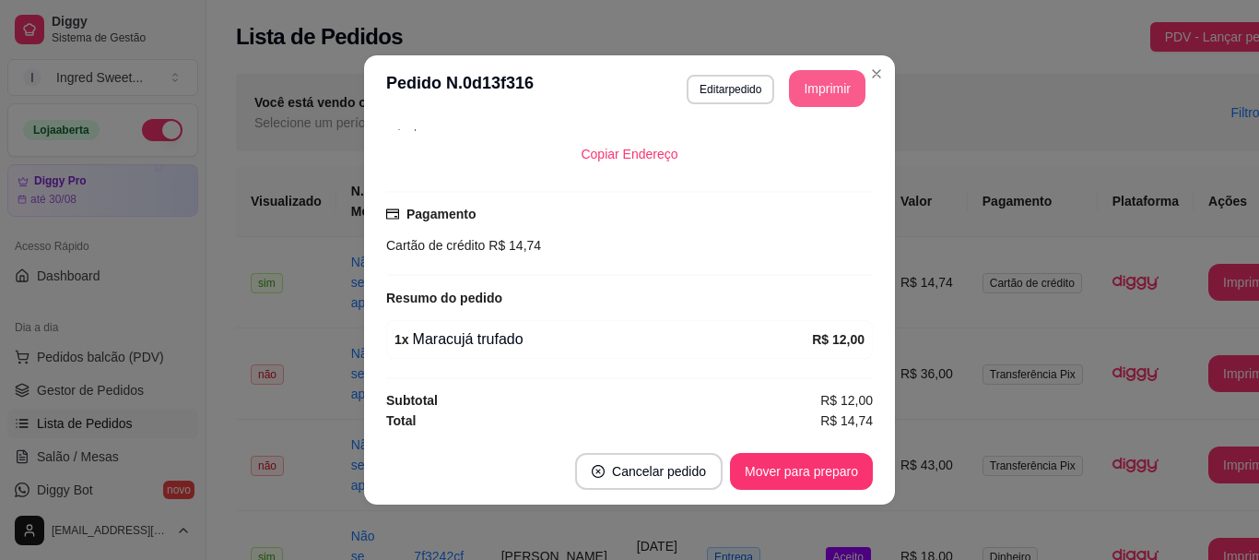
click at [819, 82] on button "Imprimir" at bounding box center [827, 88] width 77 height 37
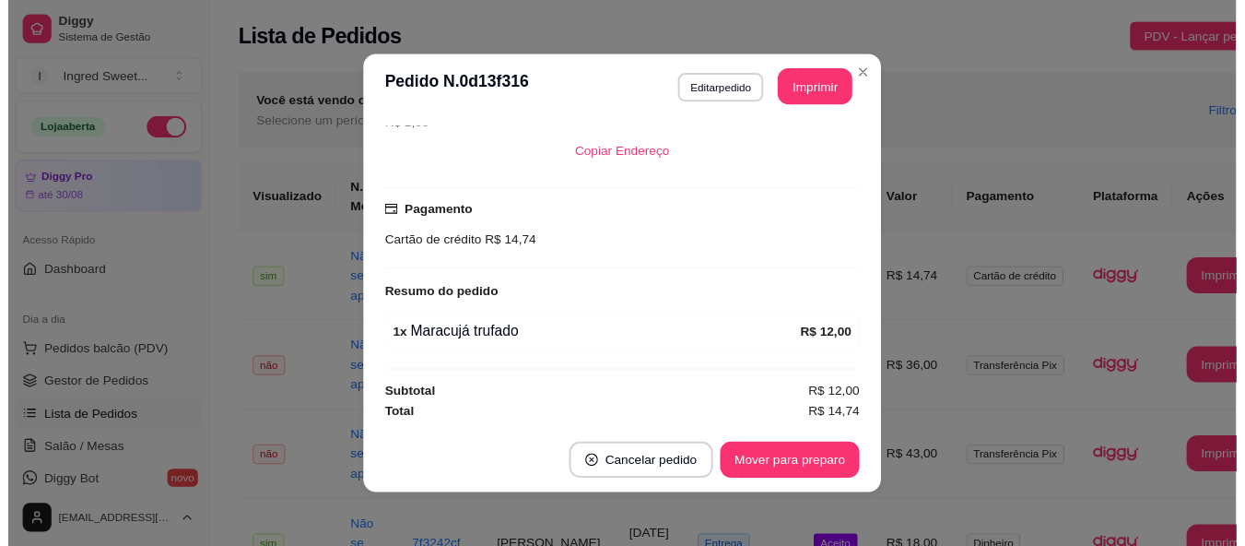
scroll to position [0, 0]
